Goal: Find specific page/section: Find specific page/section

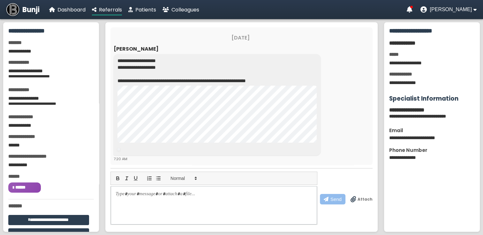
scroll to position [73, 0]
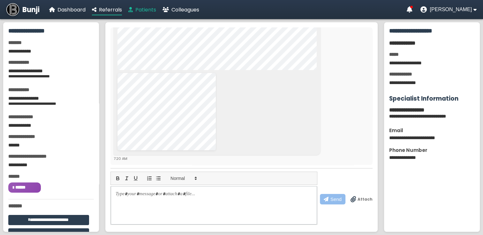
click at [142, 9] on span "Patients" at bounding box center [145, 9] width 21 height 7
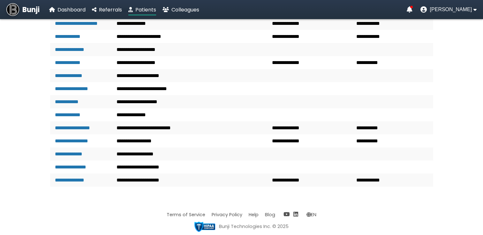
scroll to position [775, 0]
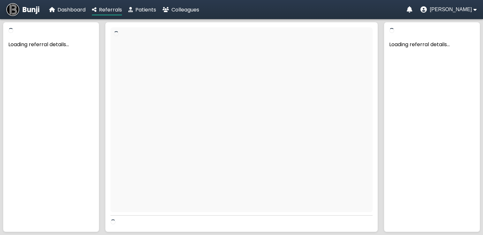
scroll to position [29, 0]
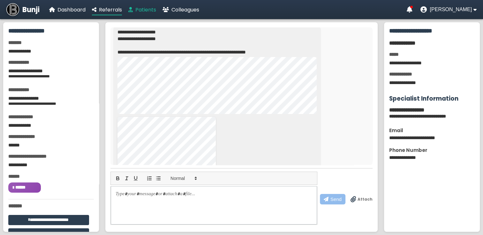
click at [147, 8] on span "Patients" at bounding box center [145, 9] width 21 height 7
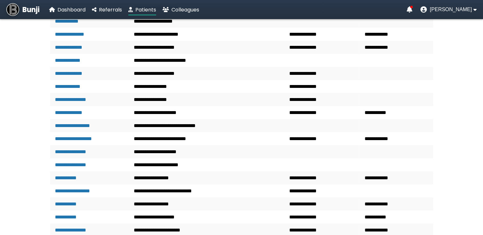
scroll to position [1228, 0]
